Goal: Task Accomplishment & Management: Complete application form

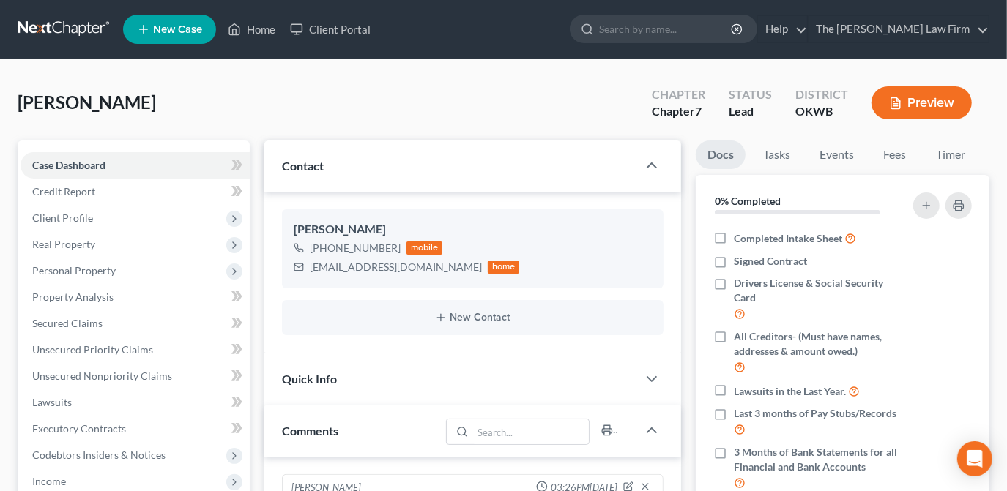
click at [283, 125] on div "[PERSON_NAME] Upgraded Chapter Chapter 7 Status Lead District OKWB Preview" at bounding box center [504, 109] width 972 height 64
click at [261, 28] on link "Home" at bounding box center [251, 29] width 62 height 26
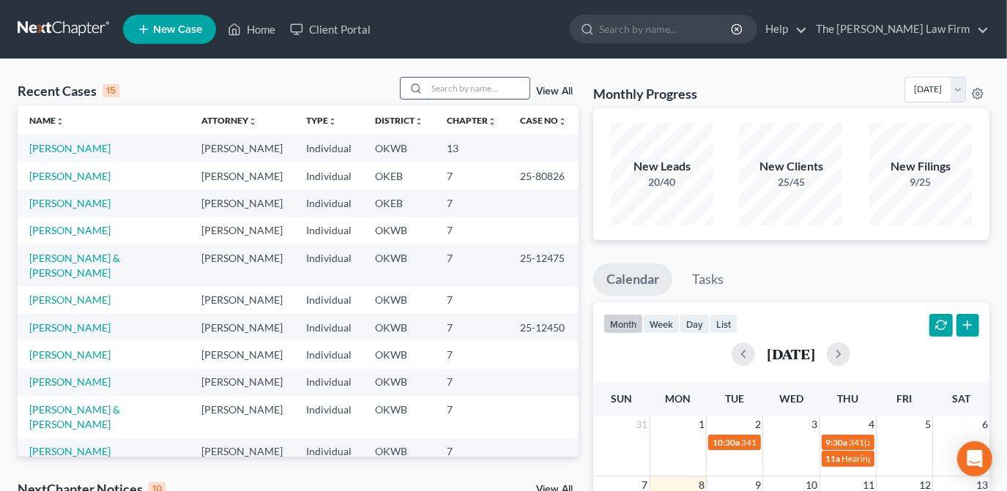
click at [464, 86] on input "search" at bounding box center [478, 88] width 103 height 21
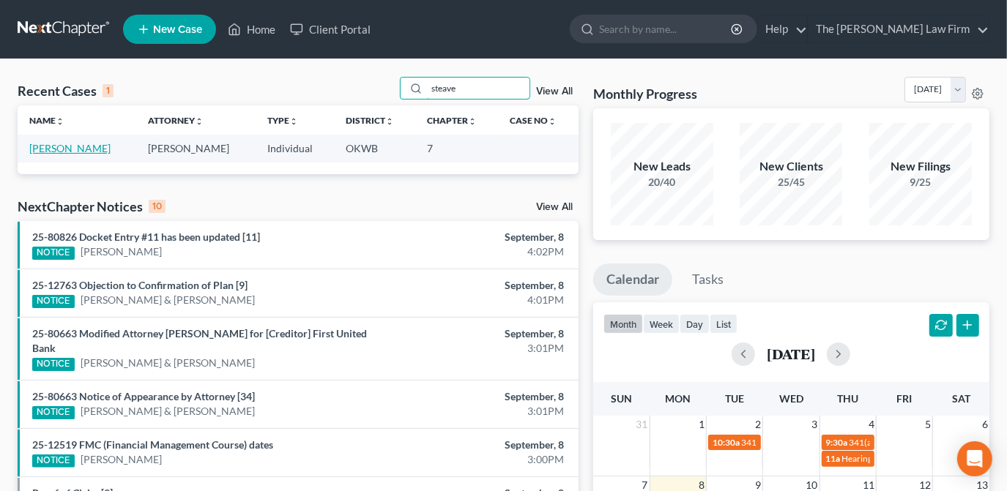
type input "steave"
click at [41, 144] on link "[PERSON_NAME]" at bounding box center [69, 148] width 81 height 12
select select "1"
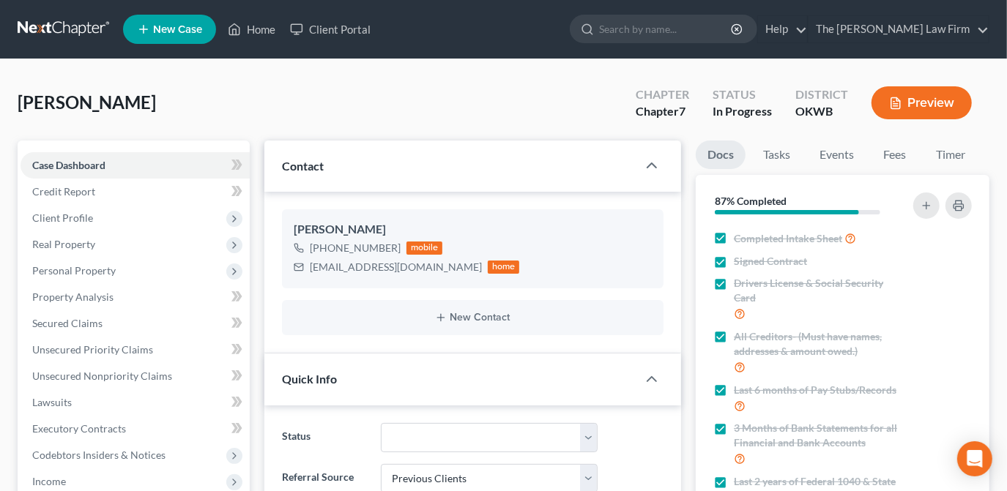
scroll to position [866, 0]
click at [109, 265] on span "Personal Property" at bounding box center [73, 270] width 83 height 12
click at [88, 220] on span "Client Profile" at bounding box center [62, 218] width 61 height 12
click at [90, 217] on span "Client Profile" at bounding box center [62, 218] width 61 height 12
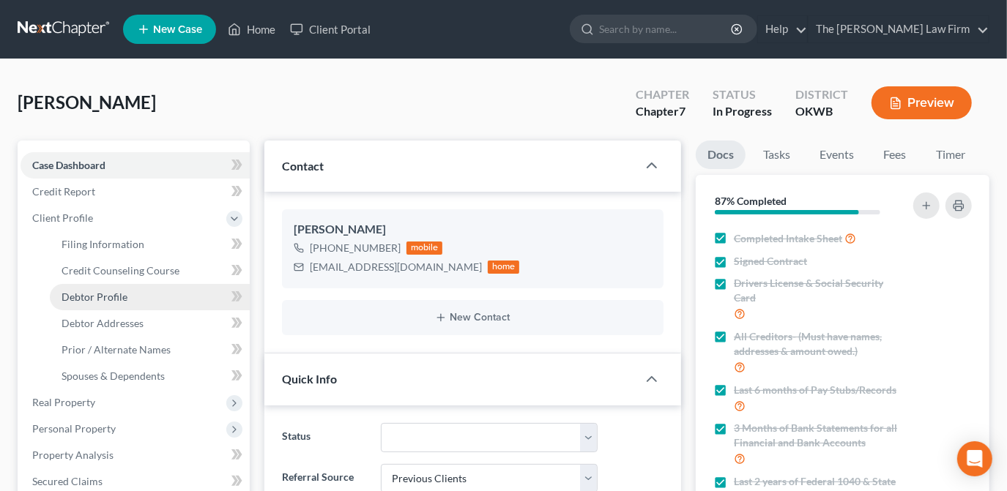
scroll to position [66, 0]
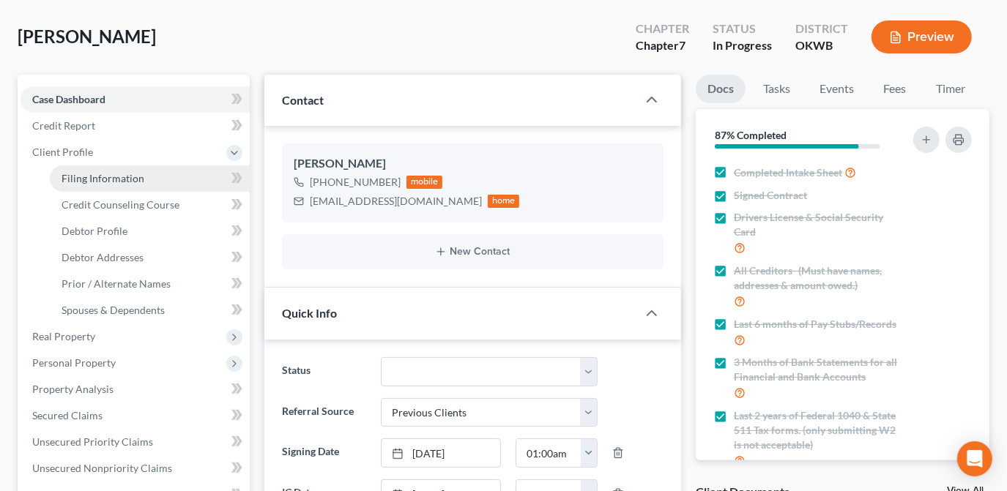
click at [182, 180] on link "Filing Information" at bounding box center [150, 179] width 200 height 26
select select "1"
select select "0"
select select "65"
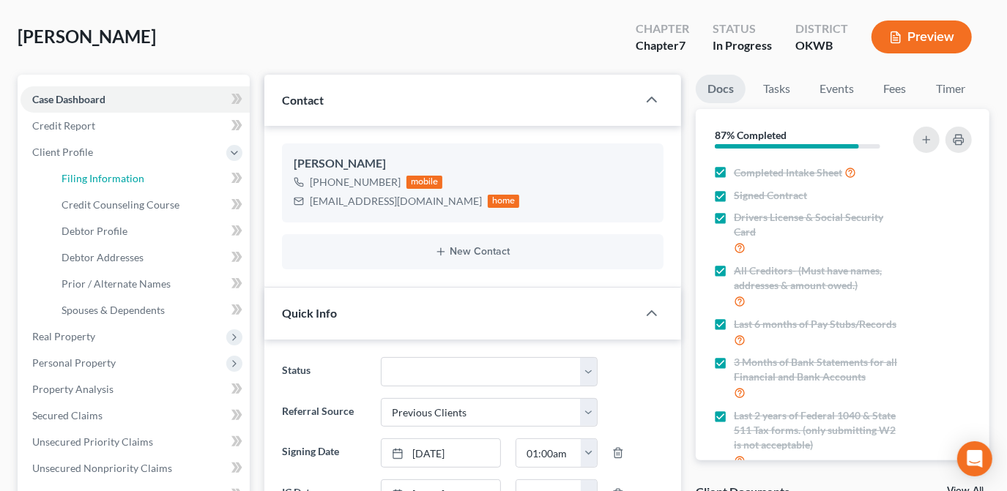
select select "0"
select select "37"
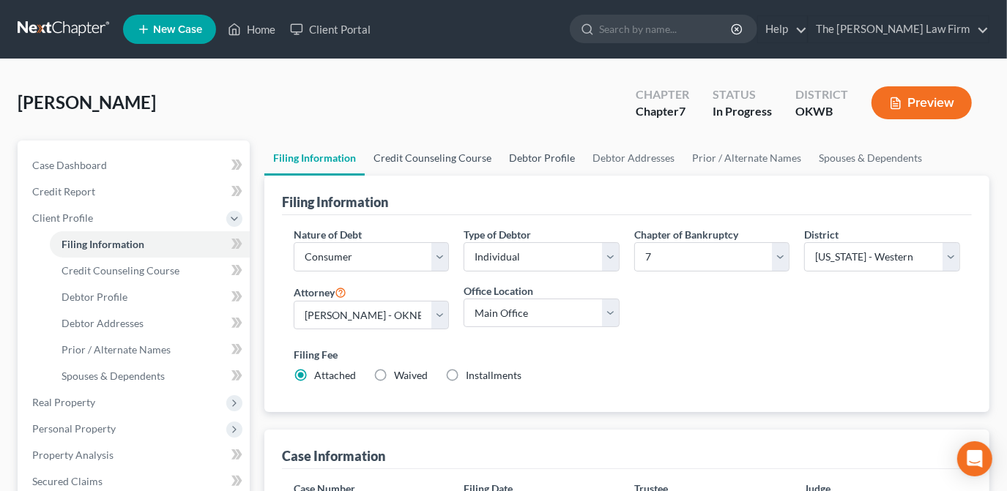
click at [439, 157] on link "Credit Counseling Course" at bounding box center [432, 158] width 135 height 35
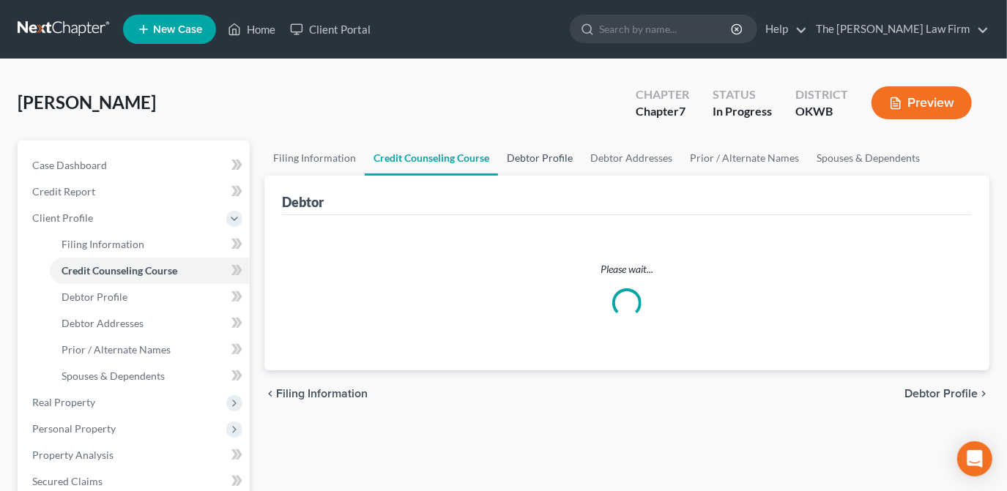
click at [545, 163] on link "Debtor Profile" at bounding box center [539, 158] width 83 height 35
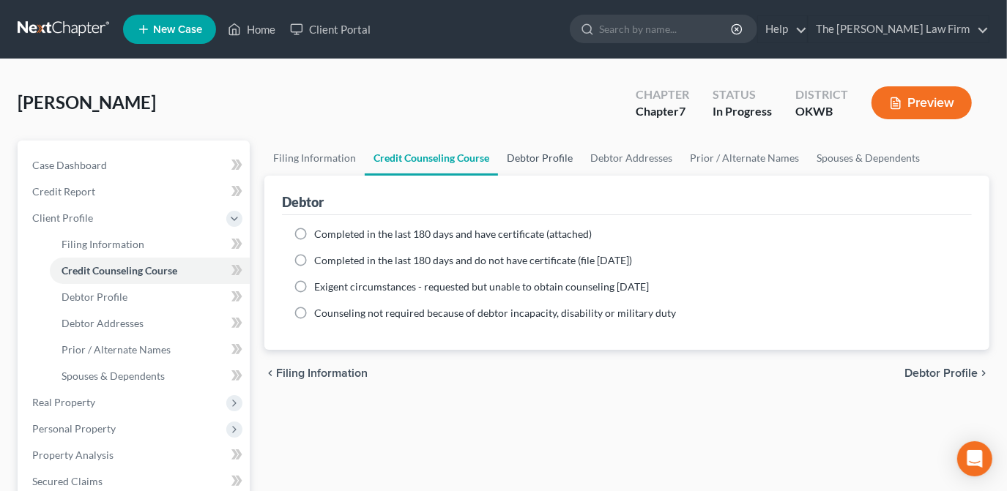
select select "0"
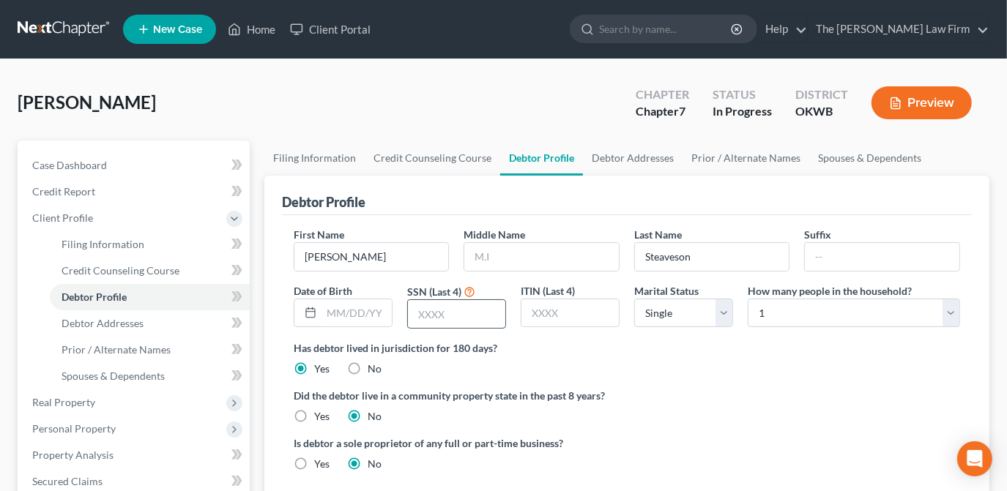
click at [437, 313] on input "text" at bounding box center [456, 314] width 97 height 28
type input "0171"
click at [687, 411] on div "Did the debtor live in a community property state in the past 8 years? Yes No" at bounding box center [627, 406] width 667 height 36
click at [398, 100] on div "[PERSON_NAME] Upgraded Chapter Chapter 7 Status In Progress District OKWB Previ…" at bounding box center [504, 109] width 972 height 64
click at [142, 158] on link "Case Dashboard" at bounding box center [135, 165] width 229 height 26
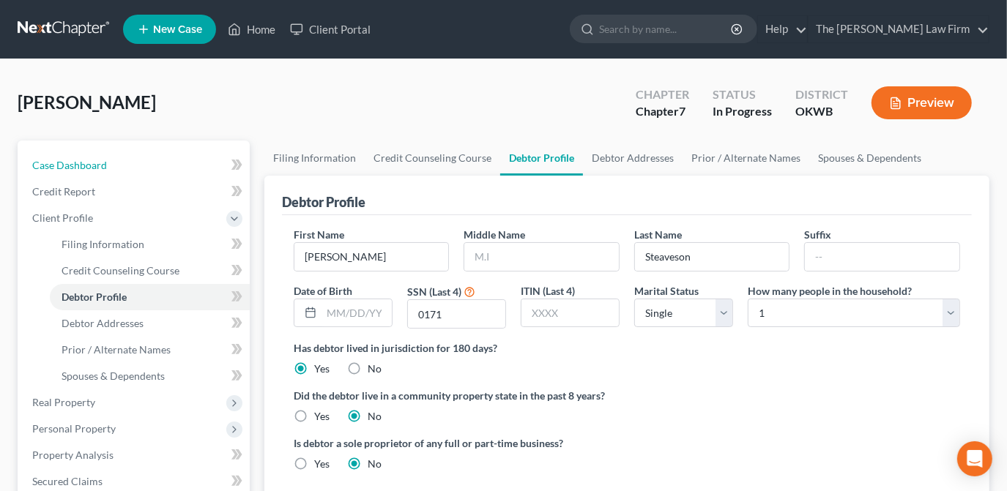
select select "1"
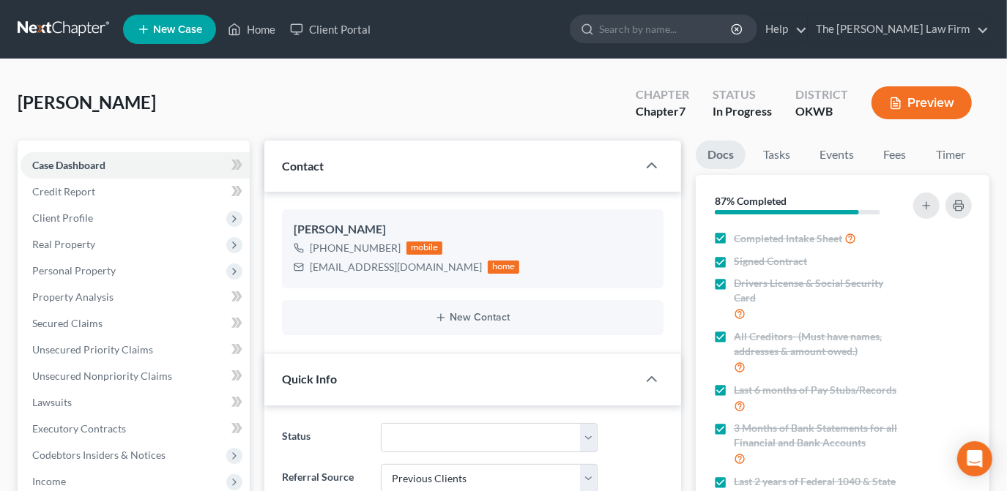
scroll to position [866, 0]
click at [338, 96] on div "[PERSON_NAME] Upgraded Chapter Chapter 7 Status In Progress District OKWB Previ…" at bounding box center [504, 109] width 972 height 64
